Goal: Task Accomplishment & Management: Manage account settings

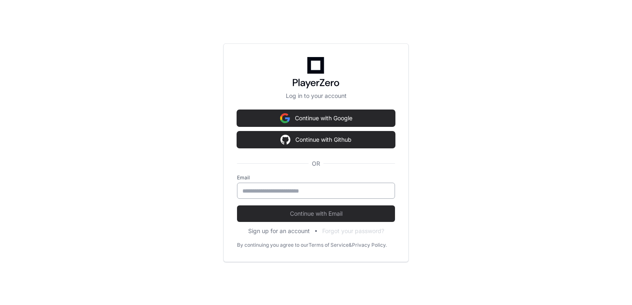
click at [316, 194] on input "email" at bounding box center [315, 191] width 147 height 8
click at [323, 194] on input "email" at bounding box center [315, 191] width 147 height 8
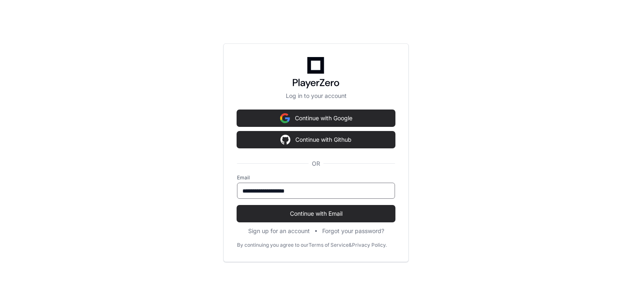
type input "**********"
click at [237, 206] on button "Continue with Email" at bounding box center [316, 214] width 158 height 17
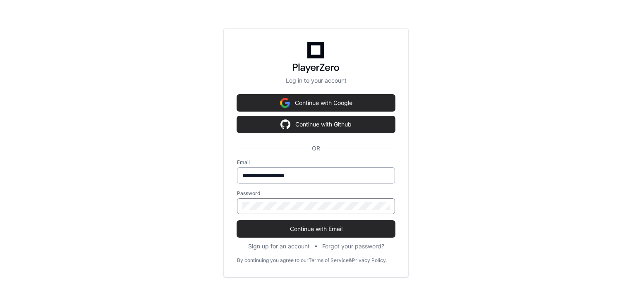
click at [237, 221] on button "Continue with Email" at bounding box center [316, 229] width 158 height 17
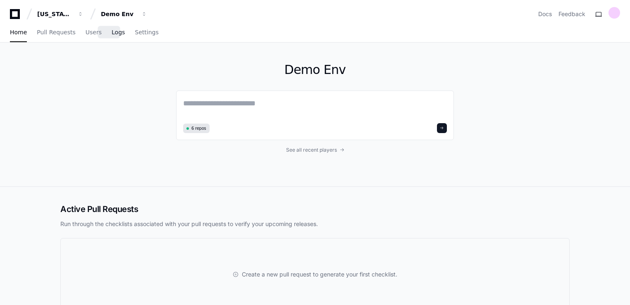
click at [114, 34] on span "Logs" at bounding box center [118, 32] width 13 height 5
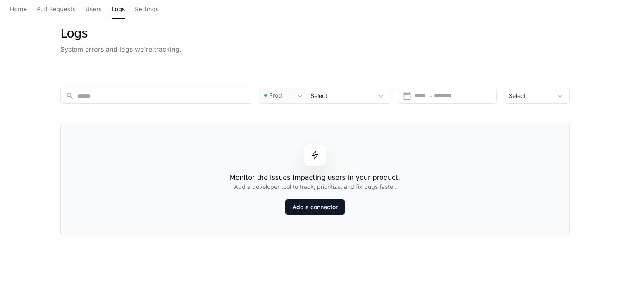
scroll to position [83, 0]
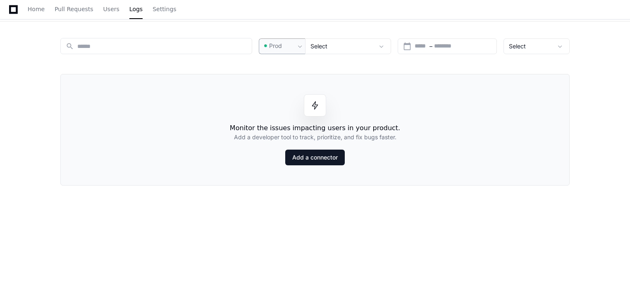
click at [287, 51] on div "Prod" at bounding box center [282, 46] width 46 height 16
click at [288, 87] on span "Pre-Prod" at bounding box center [285, 89] width 24 height 8
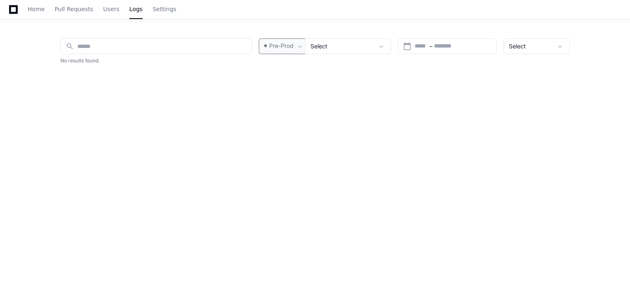
click at [283, 50] on mat-select "Pre-Prod" at bounding box center [279, 46] width 33 height 9
click at [281, 61] on mat-option "Prod" at bounding box center [293, 68] width 66 height 20
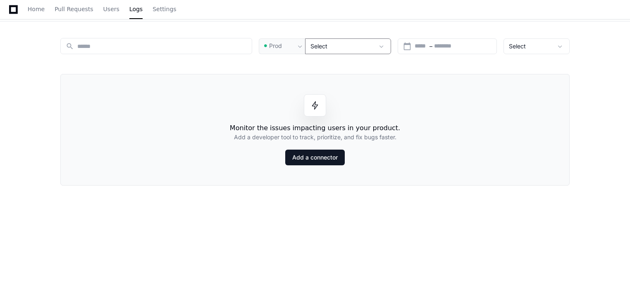
click at [366, 45] on div "Select" at bounding box center [343, 46] width 64 height 8
click at [392, 48] on div "search Prod Select calendar_today Start – End date Select" at bounding box center [315, 46] width 510 height 16
click at [381, 47] on span at bounding box center [382, 46] width 8 height 8
click at [381, 46] on span at bounding box center [382, 46] width 8 height 8
click at [523, 48] on span "Select" at bounding box center [517, 46] width 17 height 7
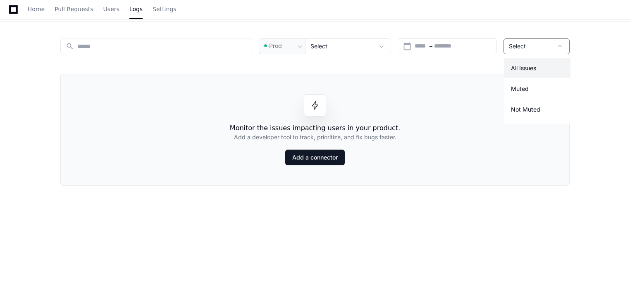
click at [523, 48] on div at bounding box center [315, 152] width 630 height 305
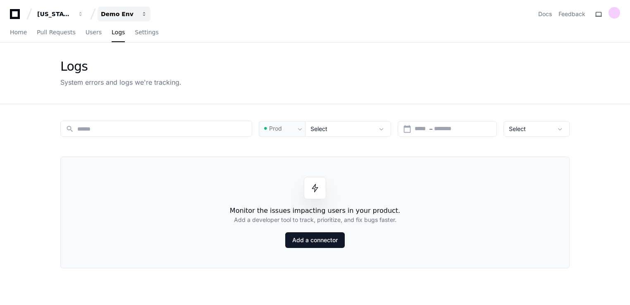
click at [117, 18] on button "Demo Env" at bounding box center [124, 14] width 53 height 15
click at [59, 12] on div "[US_STATE] Pacific" at bounding box center [55, 14] width 36 height 8
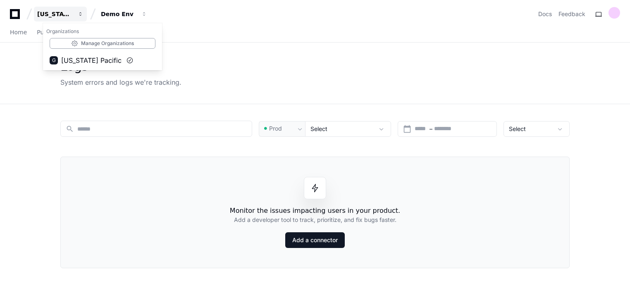
click at [59, 12] on div "[US_STATE] Pacific" at bounding box center [55, 14] width 36 height 8
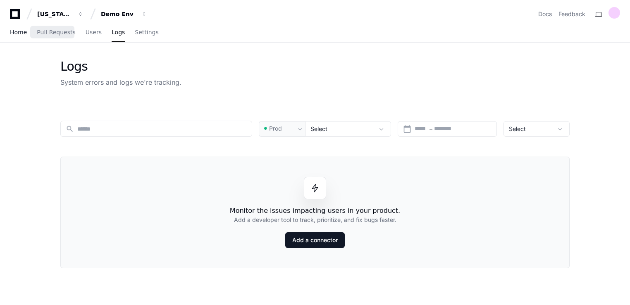
click at [19, 36] on link "Home" at bounding box center [18, 32] width 17 height 19
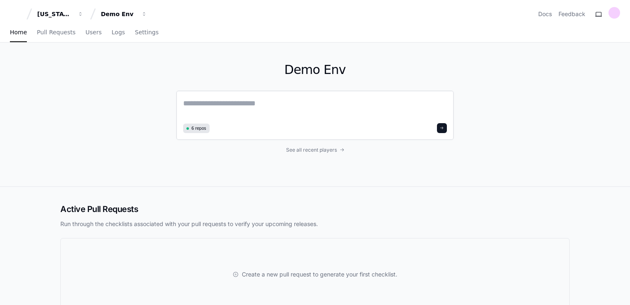
click at [202, 129] on span "6 repos" at bounding box center [199, 128] width 15 height 6
click at [86, 35] on span "Users" at bounding box center [94, 32] width 16 height 5
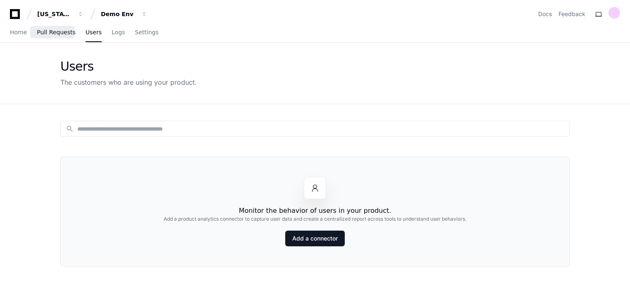
click at [53, 36] on link "Pull Requests" at bounding box center [56, 32] width 38 height 19
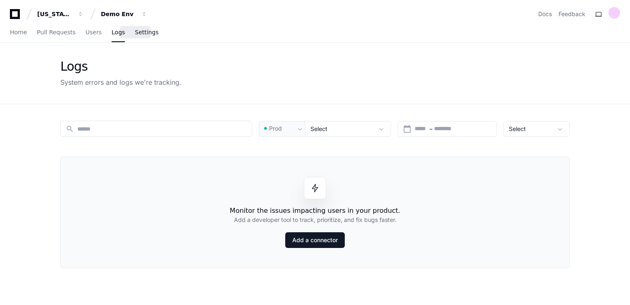
click at [135, 37] on link "Settings" at bounding box center [147, 32] width 24 height 19
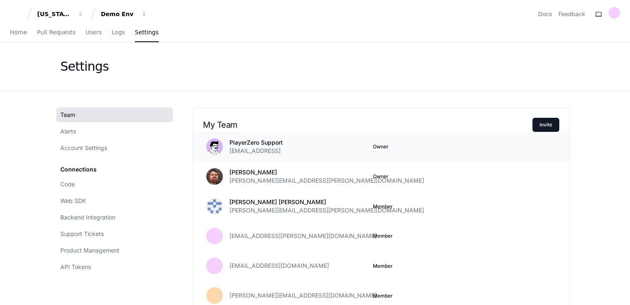
scroll to position [41, 0]
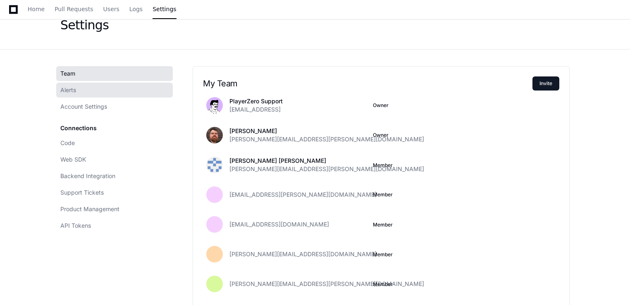
click at [84, 96] on link "Alerts" at bounding box center [114, 90] width 117 height 15
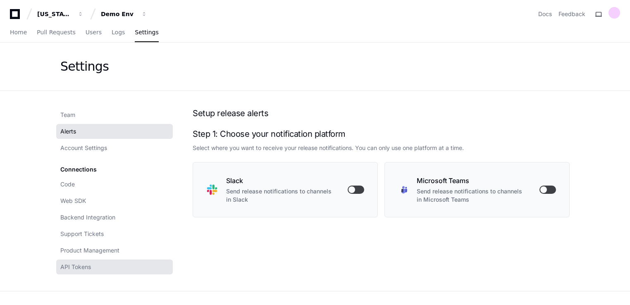
click at [88, 266] on span "API Tokens" at bounding box center [75, 267] width 31 height 8
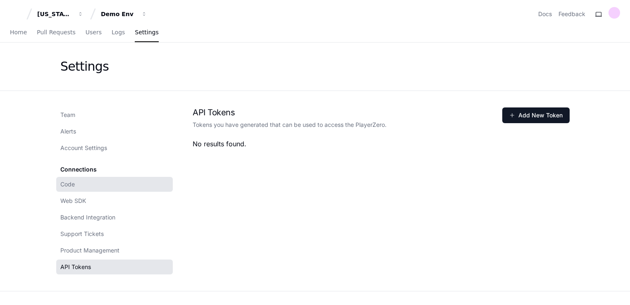
click at [96, 187] on link "Code" at bounding box center [114, 184] width 117 height 15
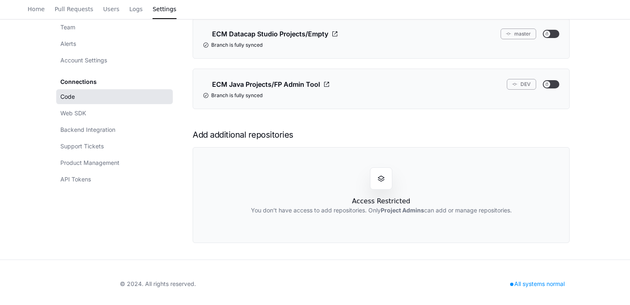
scroll to position [227, 0]
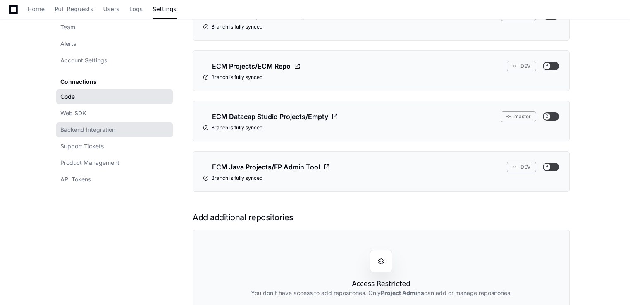
click at [88, 130] on span "Backend Integration" at bounding box center [87, 130] width 55 height 8
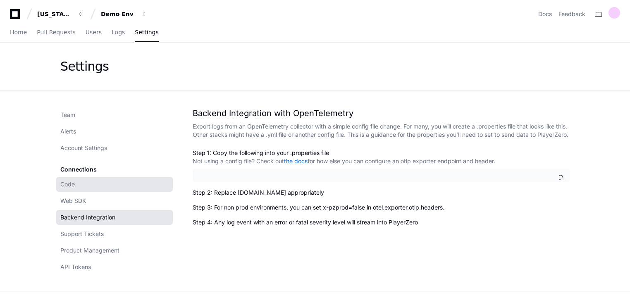
click at [98, 183] on link "Code" at bounding box center [114, 184] width 117 height 15
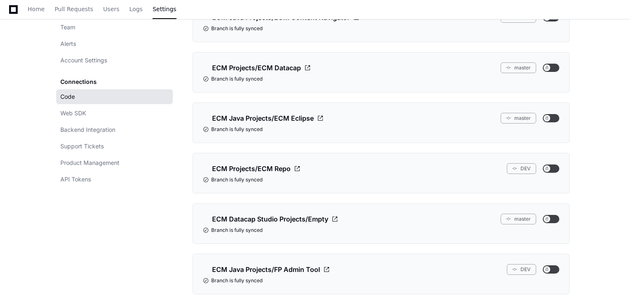
scroll to position [41, 0]
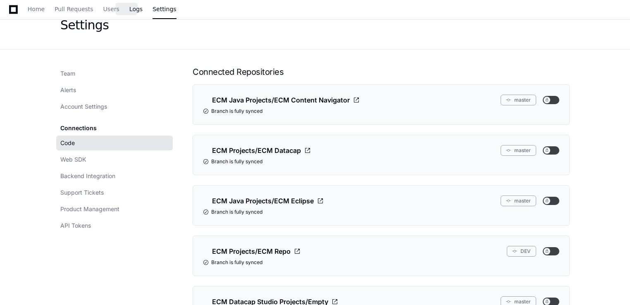
click at [129, 10] on span "Logs" at bounding box center [135, 9] width 13 height 5
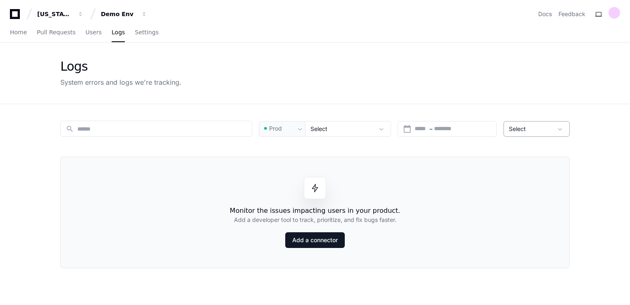
click at [519, 135] on div "Select" at bounding box center [537, 129] width 66 height 16
click at [522, 132] on div at bounding box center [315, 152] width 630 height 305
click at [135, 32] on span "Settings" at bounding box center [147, 32] width 24 height 5
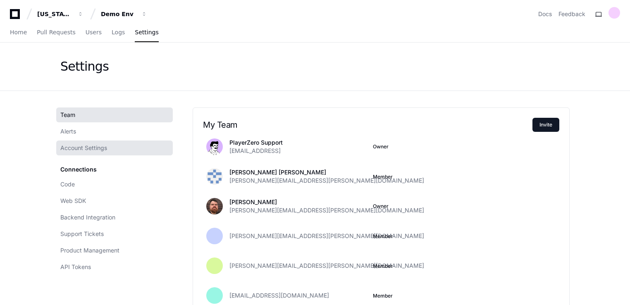
click at [83, 151] on span "Account Settings" at bounding box center [83, 148] width 47 height 8
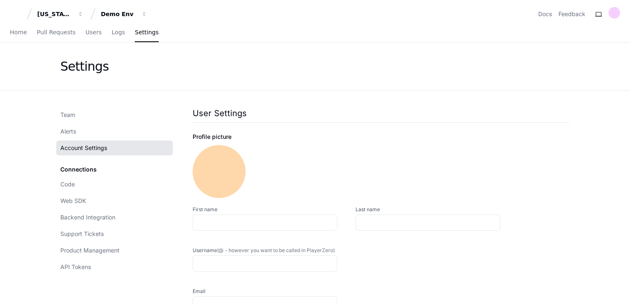
type input "**********"
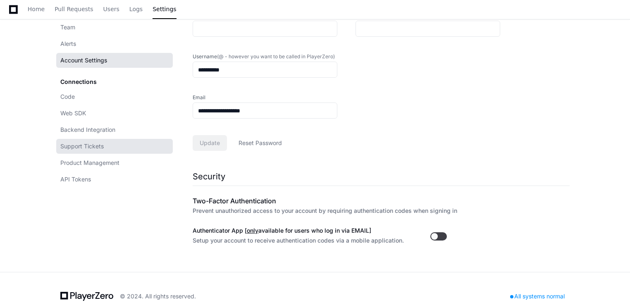
scroll to position [207, 0]
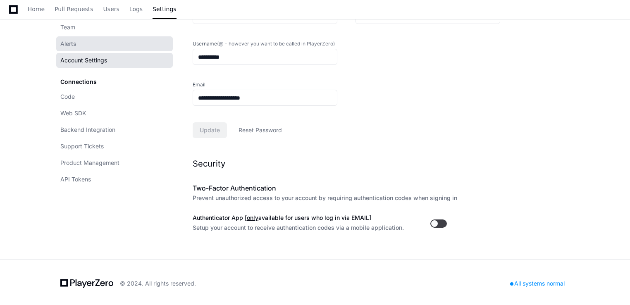
click at [85, 44] on link "Alerts" at bounding box center [114, 43] width 117 height 15
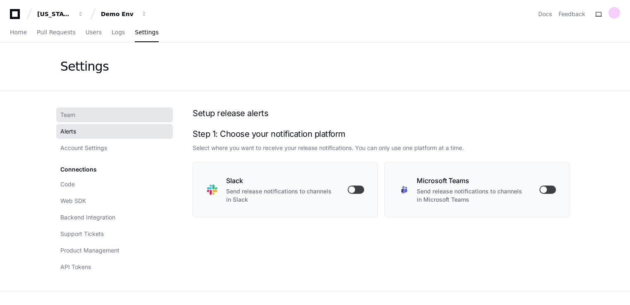
click at [93, 120] on link "Team" at bounding box center [114, 115] width 117 height 15
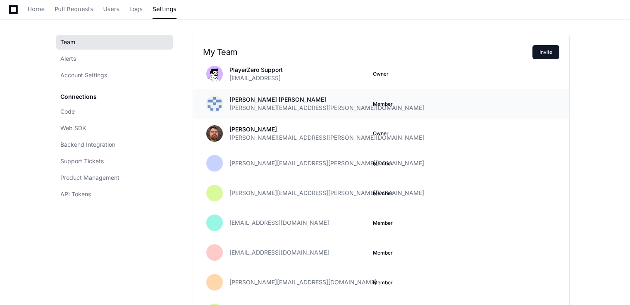
scroll to position [61, 0]
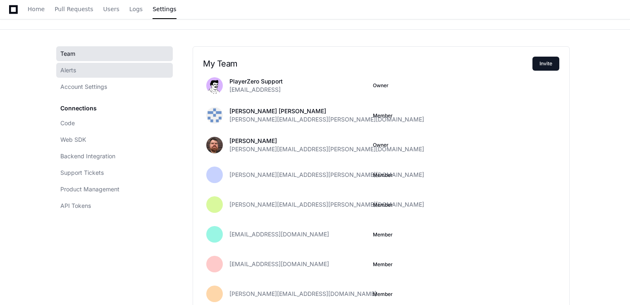
click at [71, 70] on span "Alerts" at bounding box center [68, 70] width 16 height 8
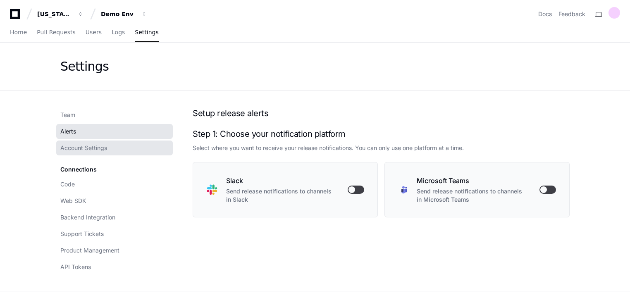
drag, startPoint x: 105, startPoint y: 146, endPoint x: 119, endPoint y: 139, distance: 15.2
click at [106, 146] on span "Account Settings" at bounding box center [83, 148] width 47 height 8
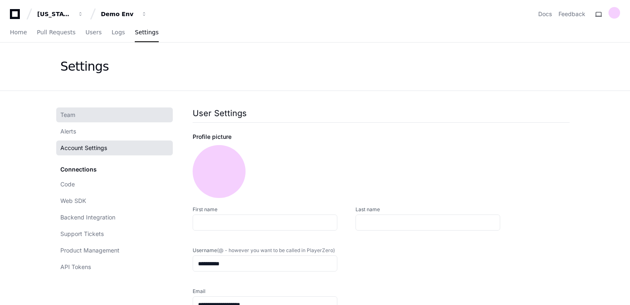
click at [85, 118] on link "Team" at bounding box center [114, 115] width 117 height 15
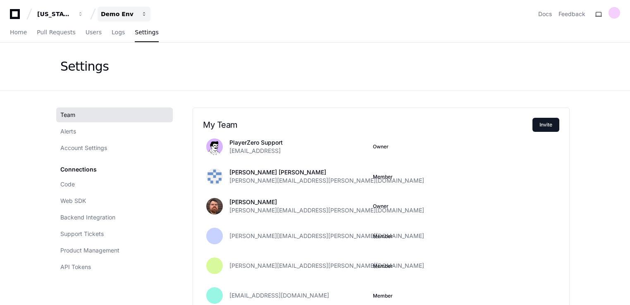
click at [73, 16] on div "Demo Env" at bounding box center [55, 14] width 36 height 8
click at [105, 14] on div "Demo Env" at bounding box center [119, 14] width 36 height 8
click at [86, 34] on span "Users" at bounding box center [94, 32] width 16 height 5
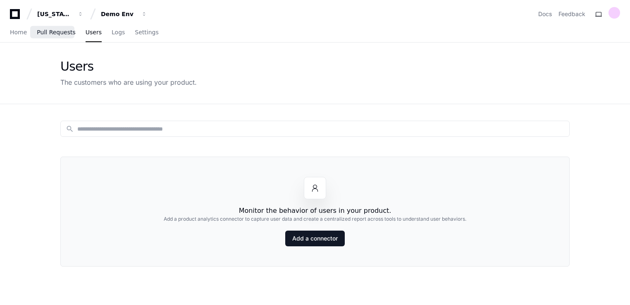
click at [53, 35] on span "Pull Requests" at bounding box center [56, 32] width 38 height 5
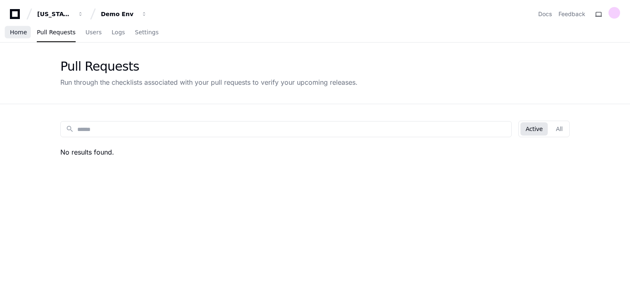
click at [24, 35] on span "Home" at bounding box center [18, 32] width 17 height 5
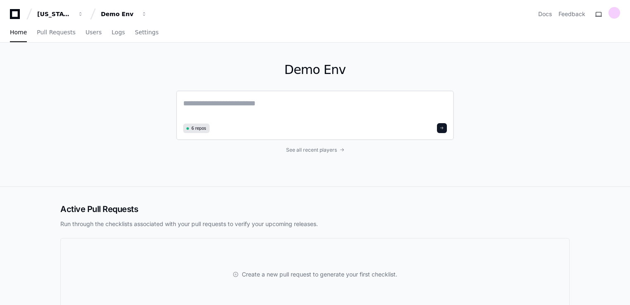
click at [192, 128] on span "6 repos" at bounding box center [199, 128] width 15 height 6
click at [234, 110] on textarea at bounding box center [315, 109] width 264 height 23
click at [295, 150] on span "See all recent players" at bounding box center [311, 150] width 51 height 7
